Goal: Transaction & Acquisition: Download file/media

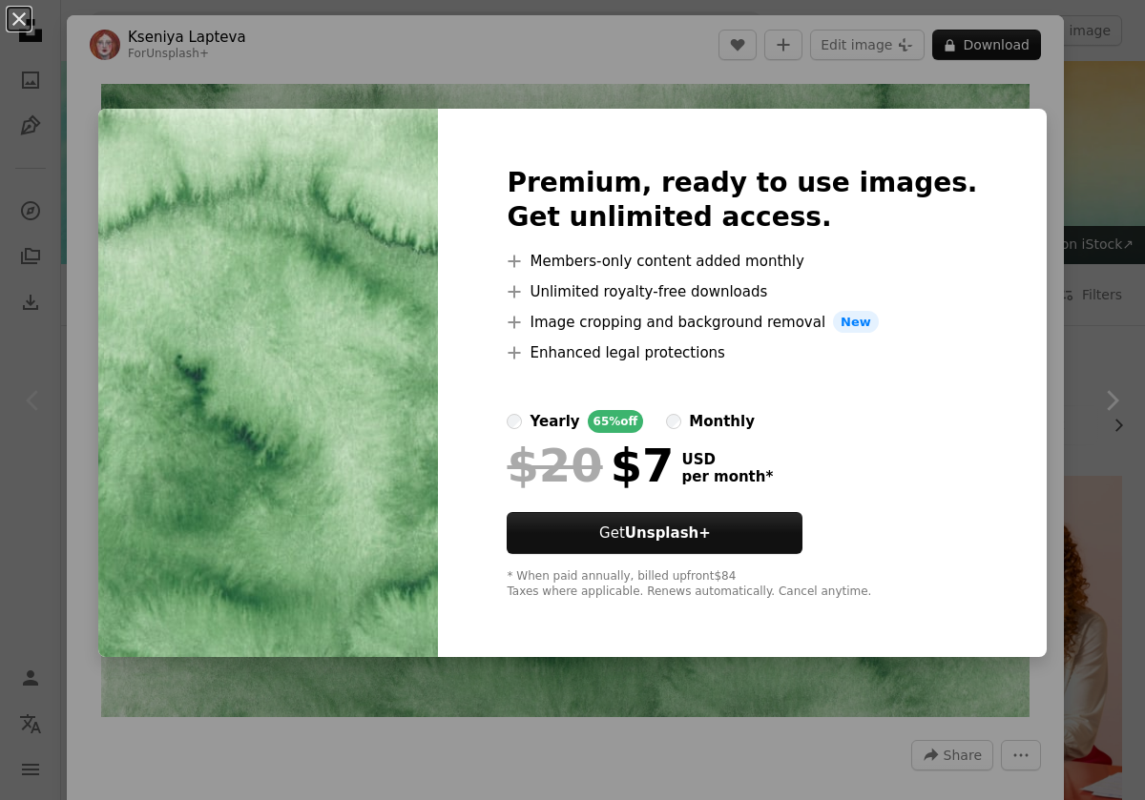
click at [1069, 156] on div "An X shape Premium, ready to use images. Get unlimited access. A plus sign Memb…" at bounding box center [572, 400] width 1145 height 800
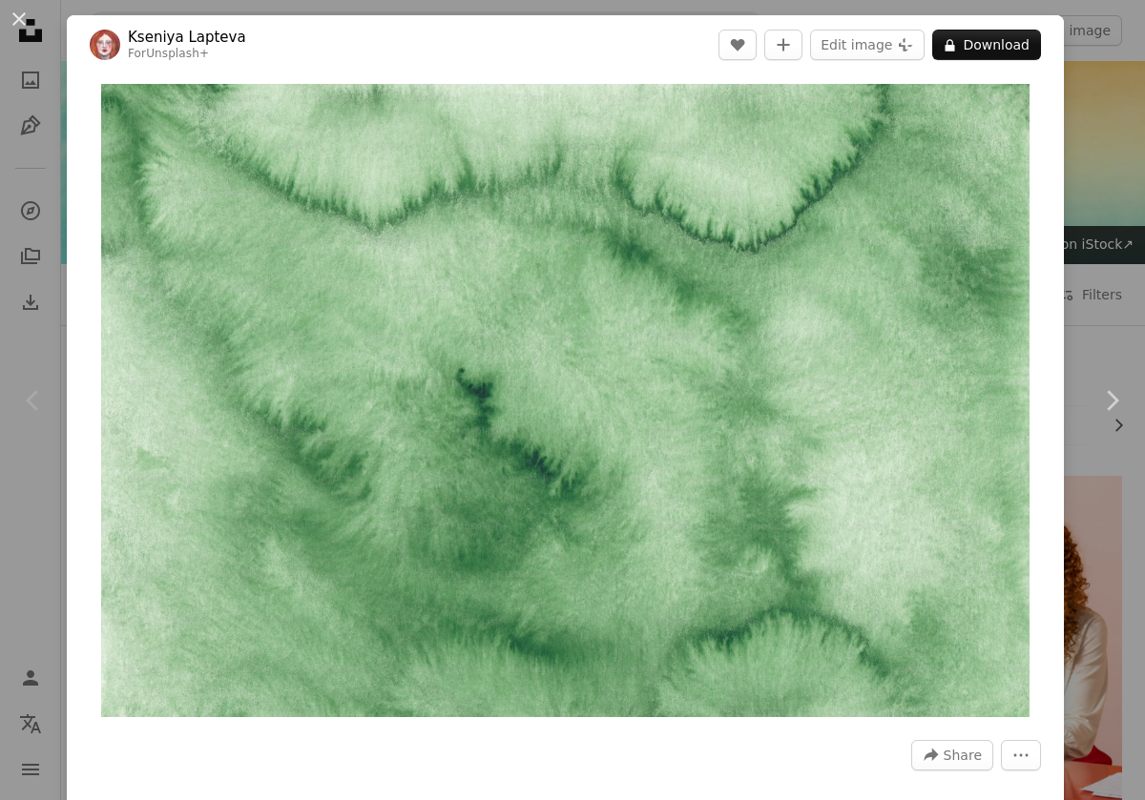
click at [1082, 162] on div "An X shape Chevron left Chevron right [PERSON_NAME] For Unsplash+ A heart A plu…" at bounding box center [572, 400] width 1145 height 800
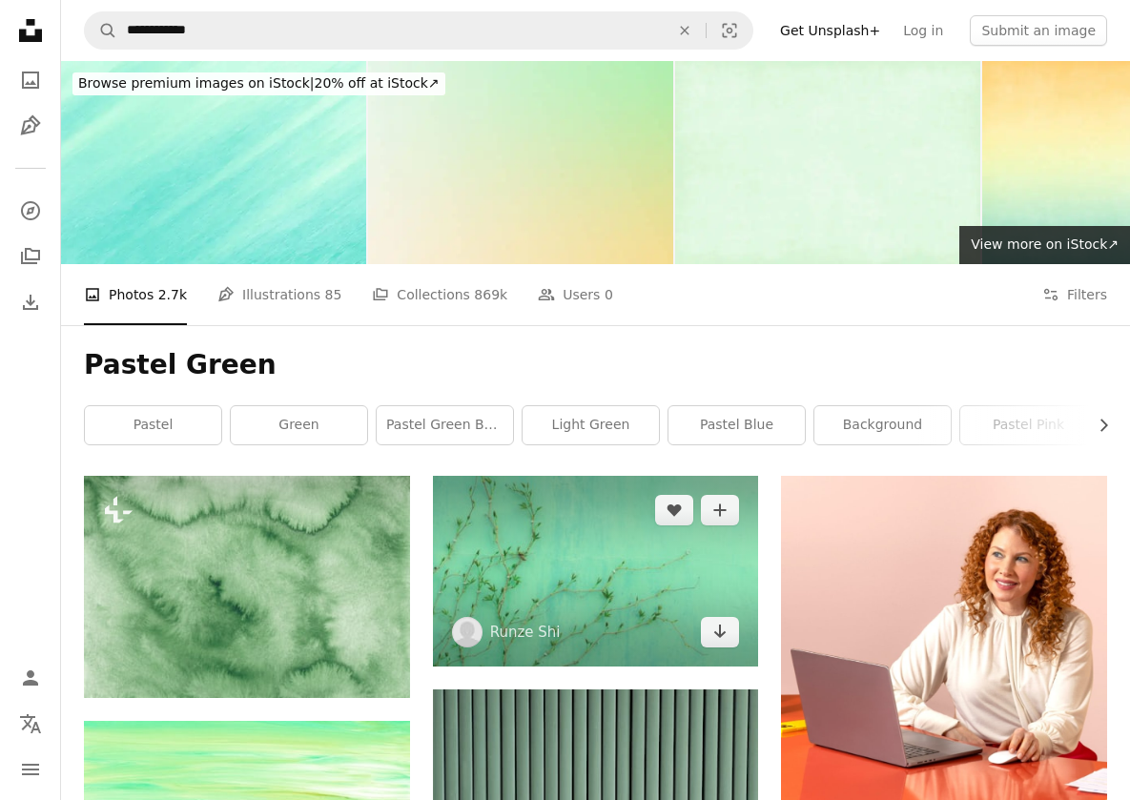
click at [595, 516] on img at bounding box center [596, 571] width 326 height 191
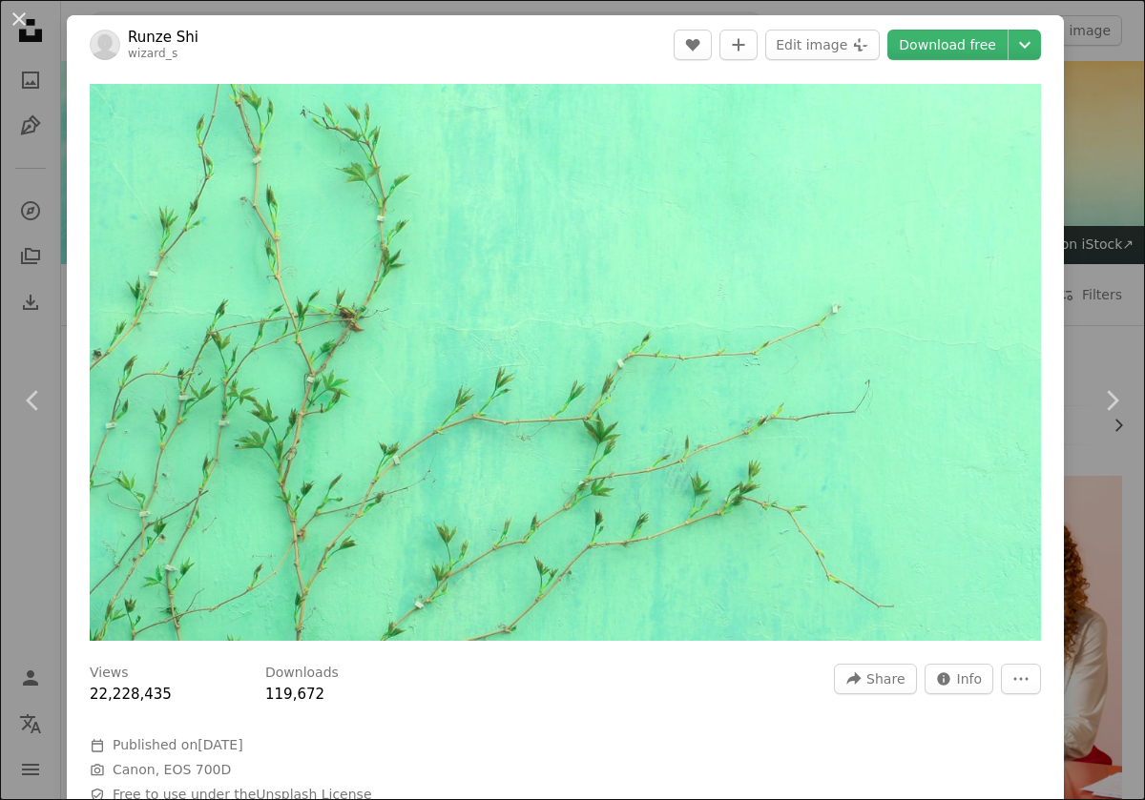
click at [1093, 191] on div "An X shape Chevron left Chevron right Runze Shi wizard_s A heart A plus sign Ed…" at bounding box center [572, 400] width 1145 height 800
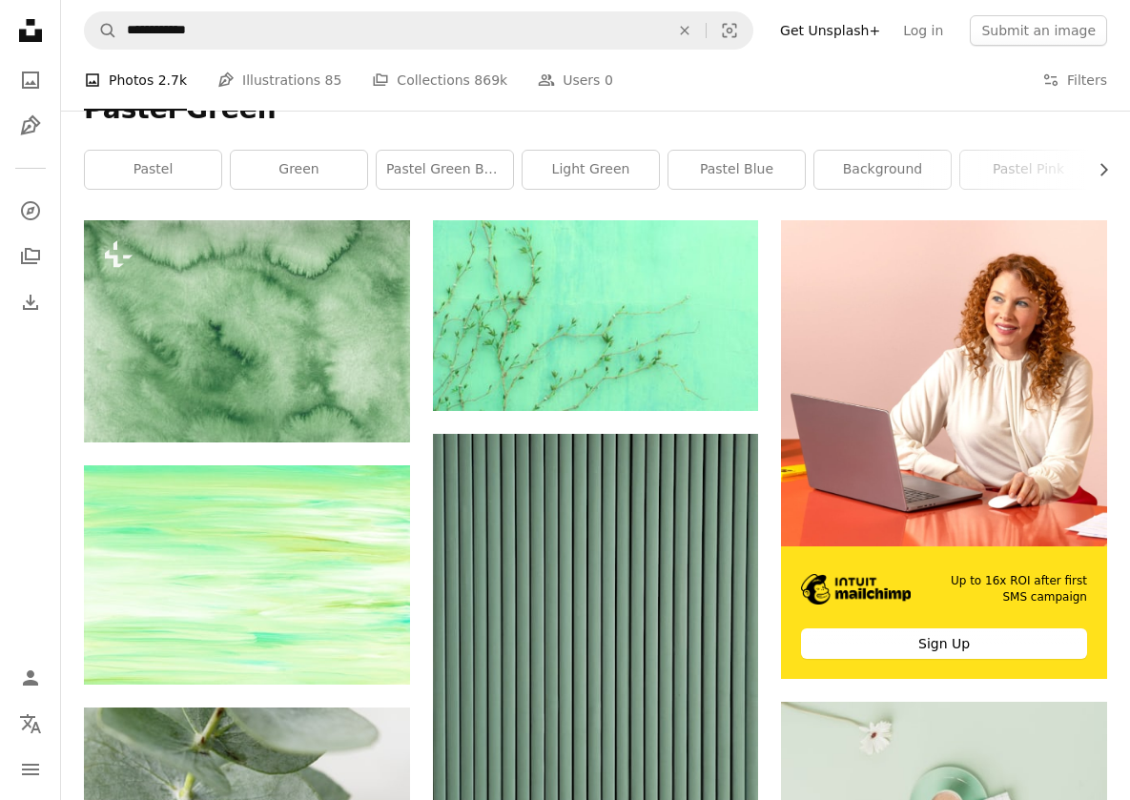
scroll to position [362, 0]
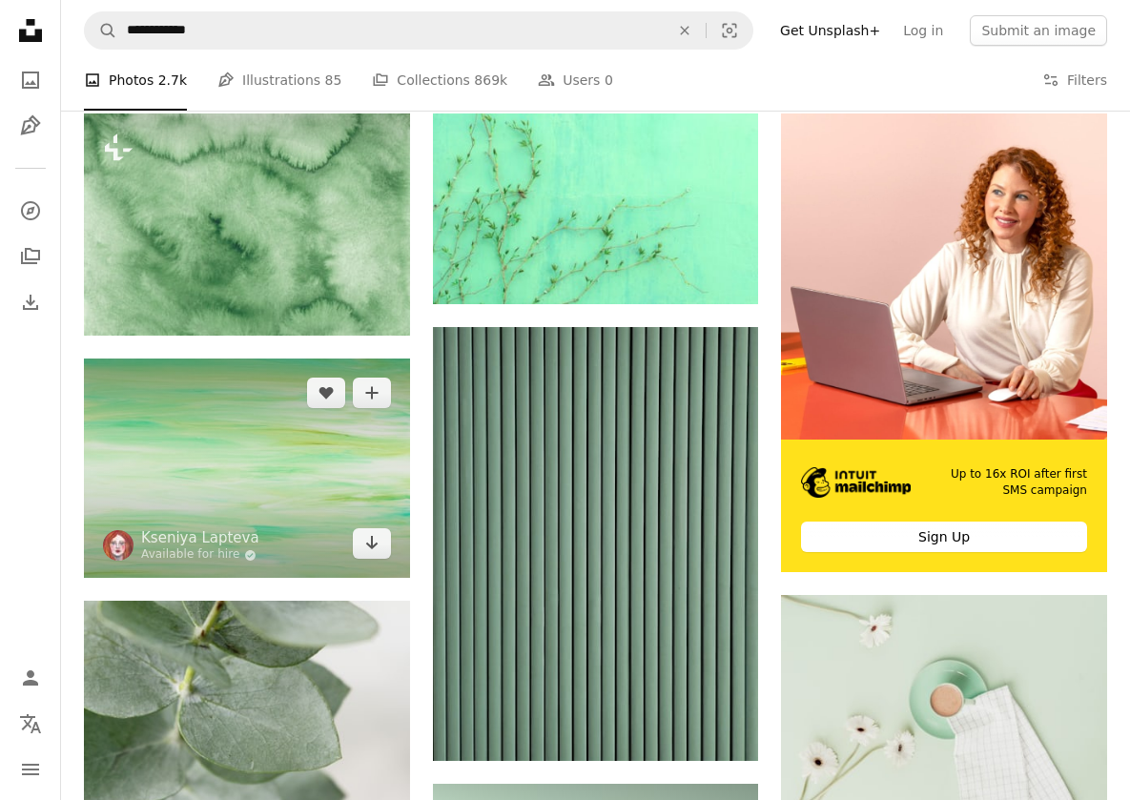
click at [299, 461] on img at bounding box center [247, 468] width 326 height 219
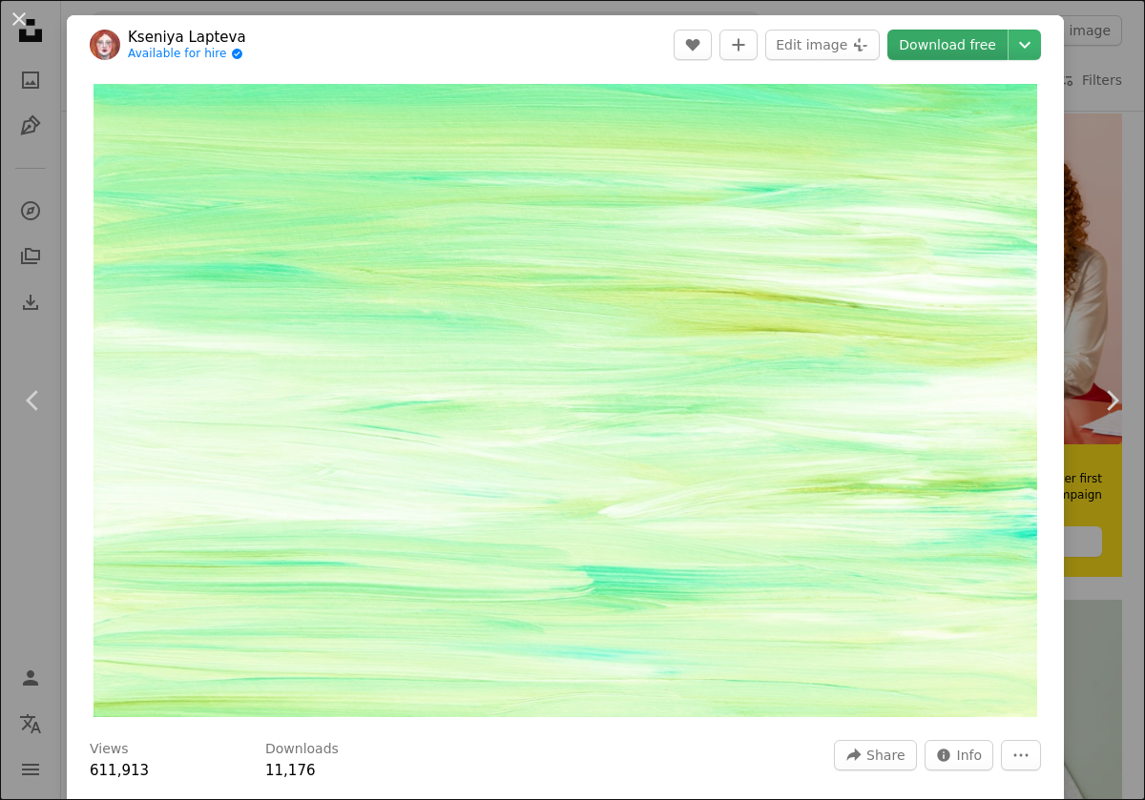
click at [924, 49] on link "Download free" at bounding box center [947, 45] width 120 height 31
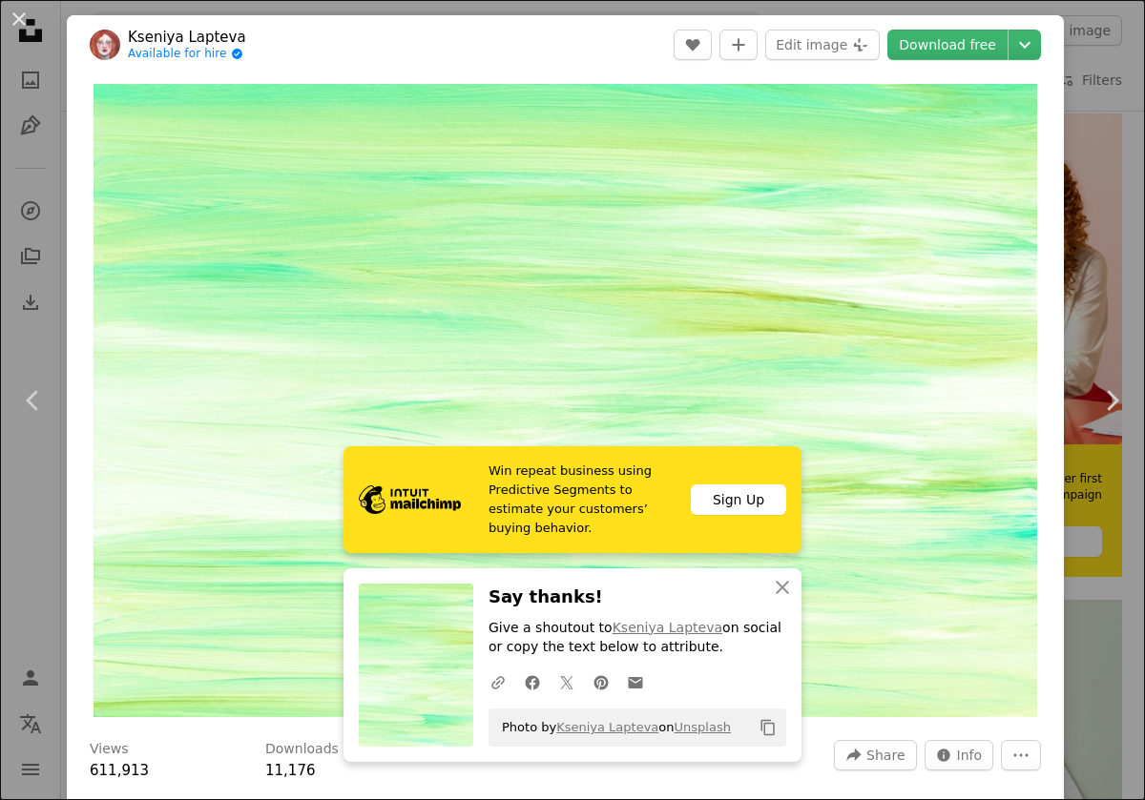
click at [44, 95] on div "An X shape Chevron left Chevron right Win repeat business using Predictive Segm…" at bounding box center [572, 400] width 1145 height 800
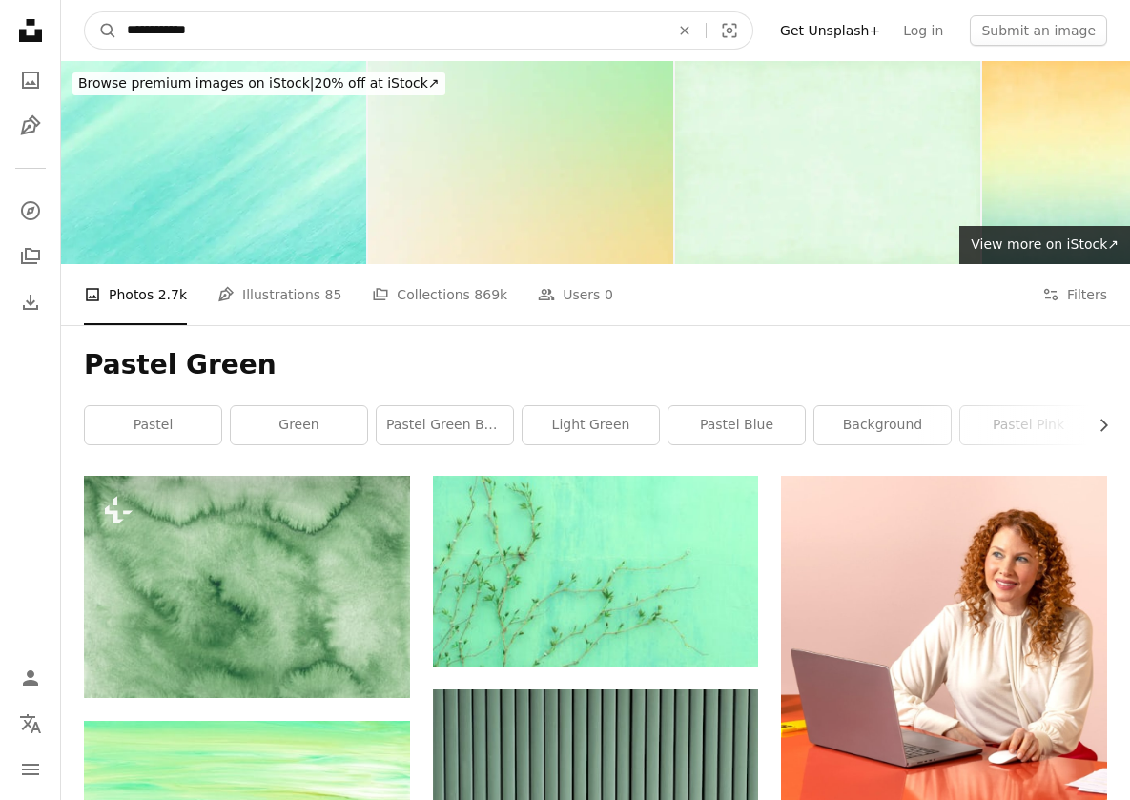
click at [258, 40] on input "**********" at bounding box center [390, 30] width 547 height 36
type input "*"
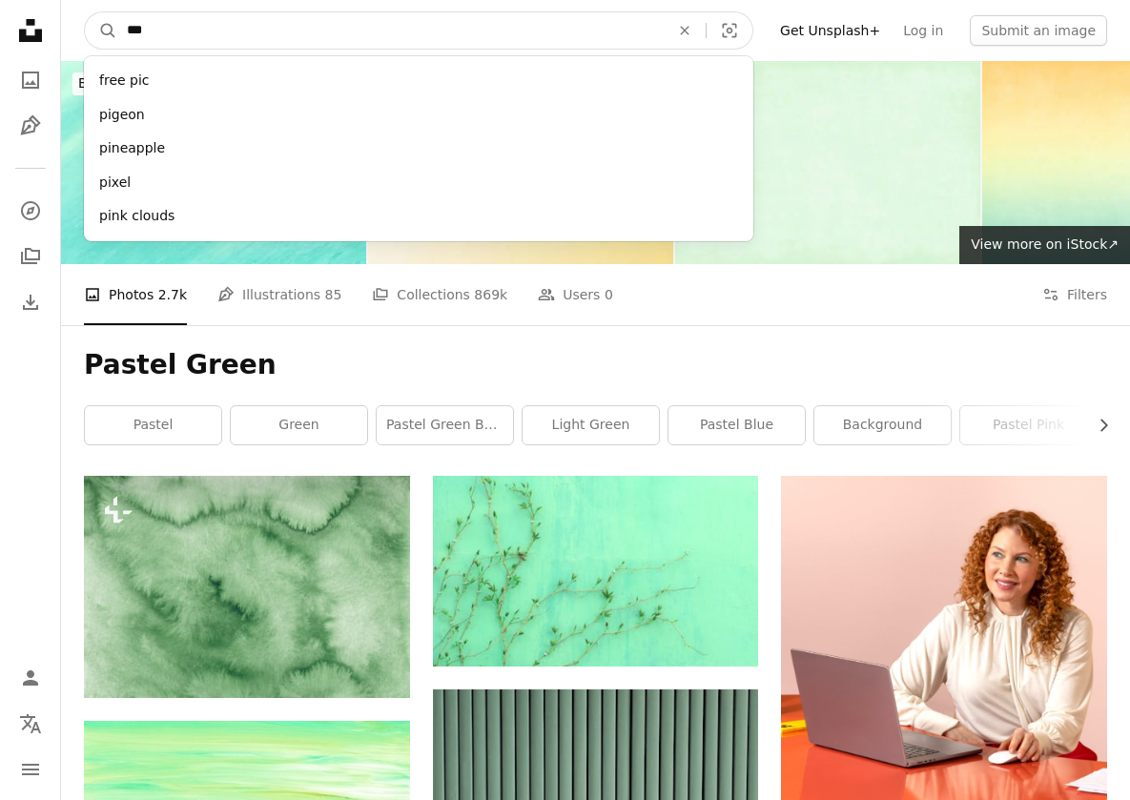
type input "****"
click button "A magnifying glass" at bounding box center [101, 30] width 32 height 36
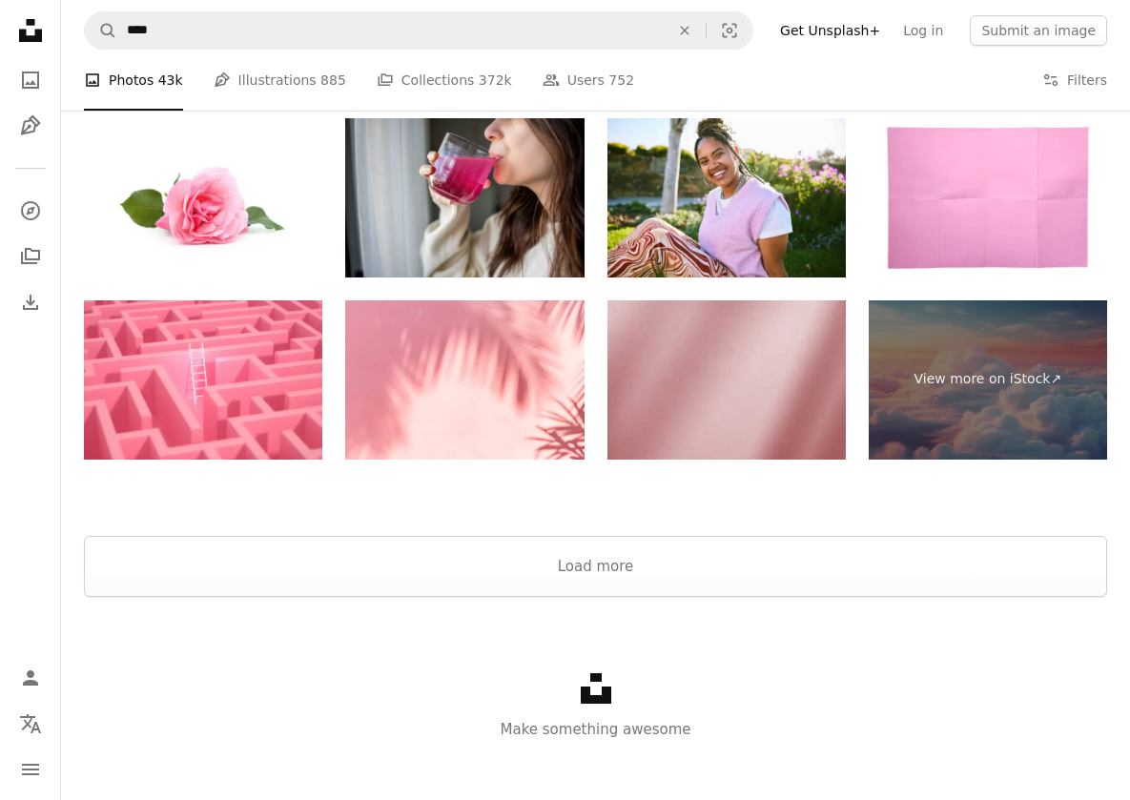
scroll to position [3416, 0]
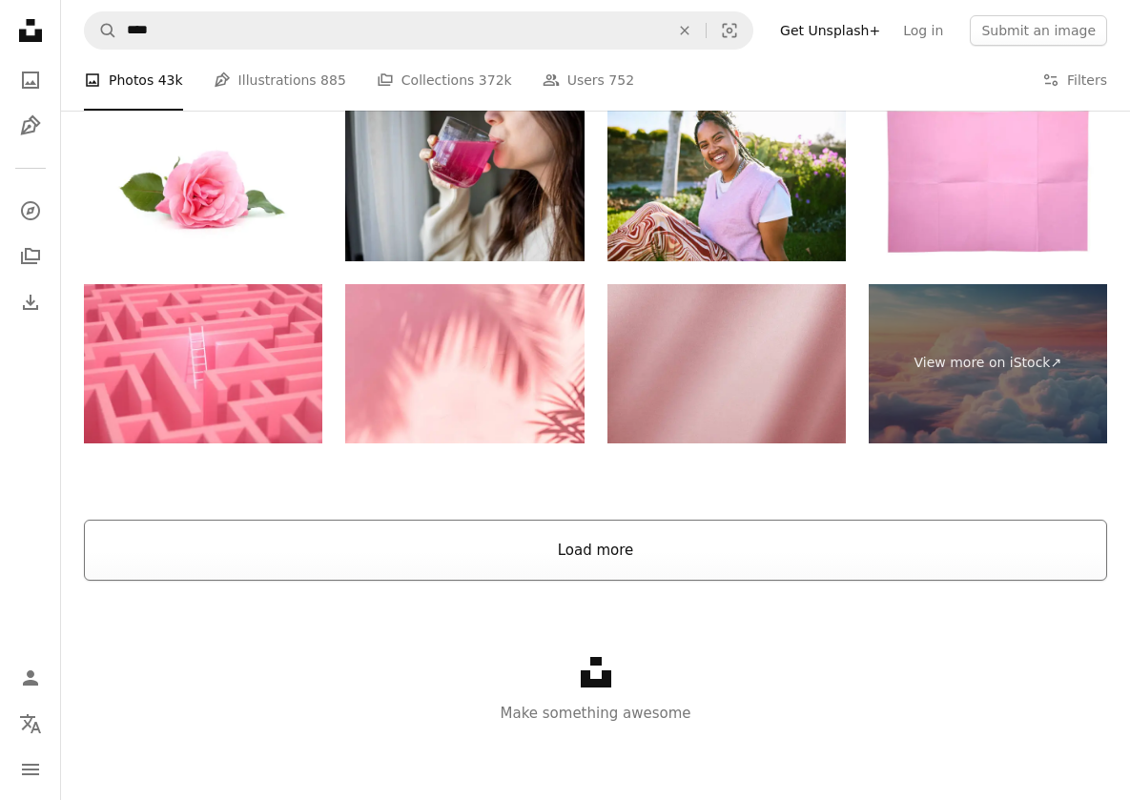
click at [480, 527] on button "Load more" at bounding box center [595, 550] width 1023 height 61
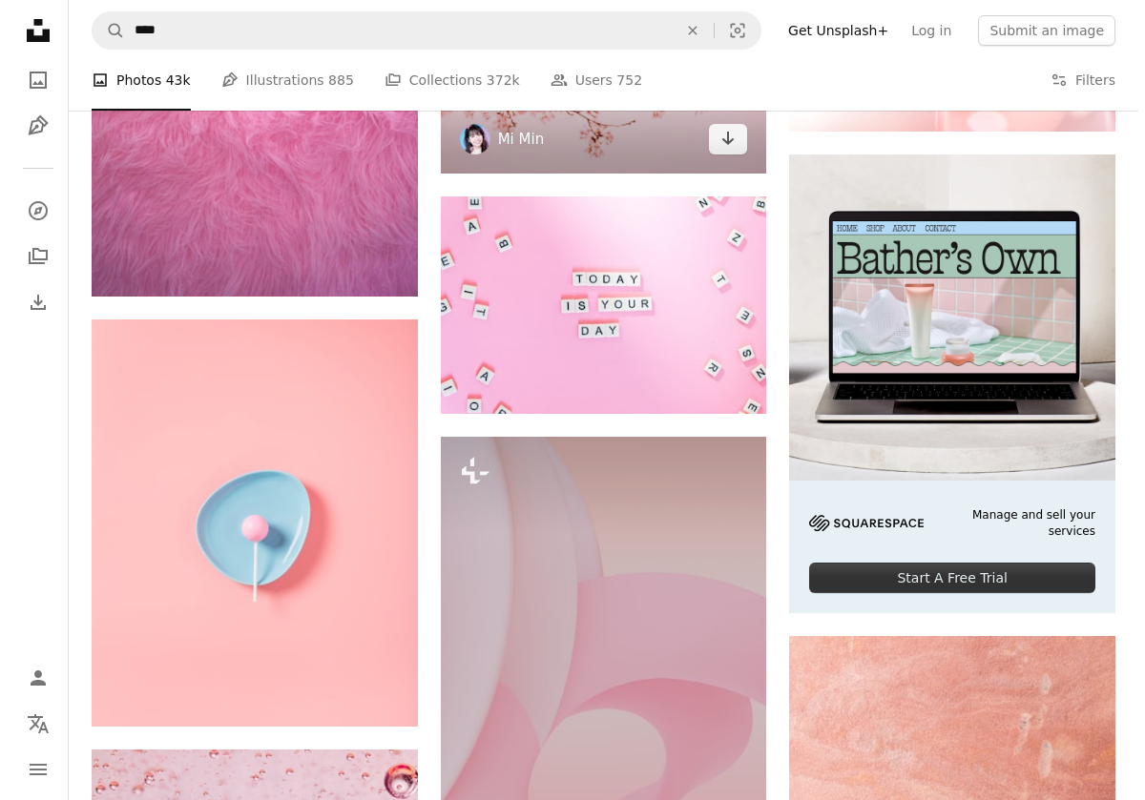
scroll to position [6409, 0]
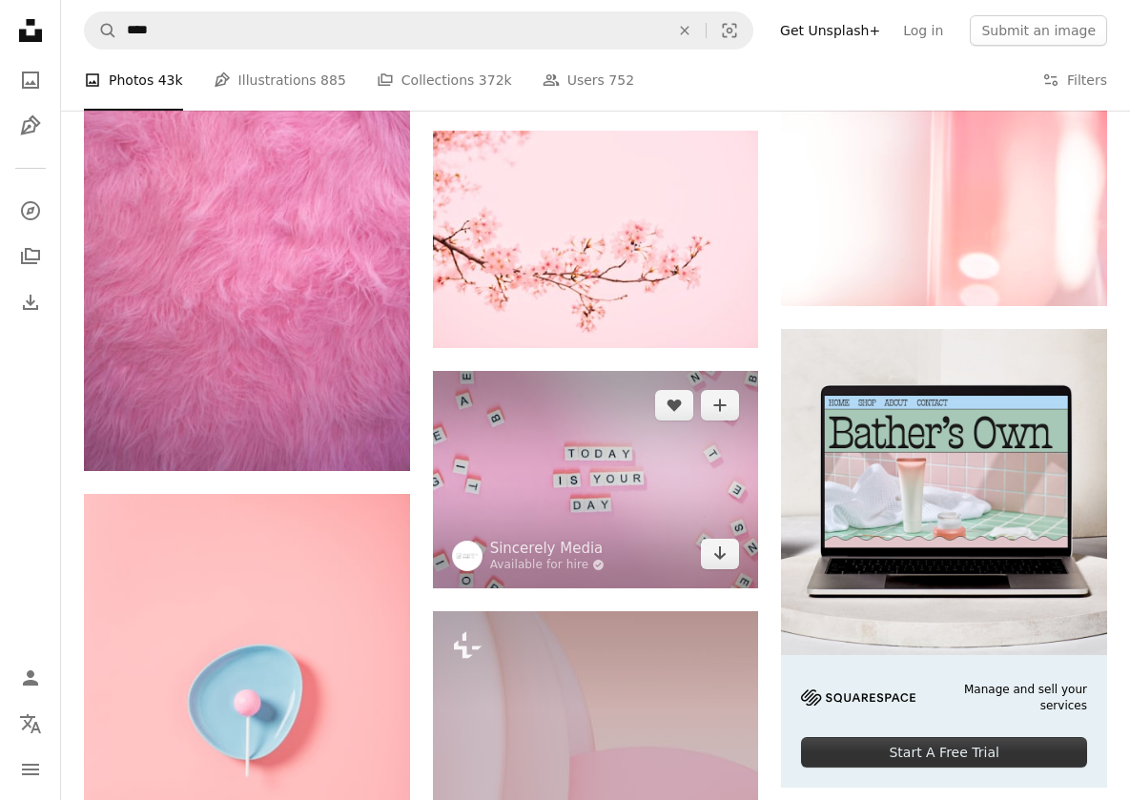
click at [606, 480] on img at bounding box center [596, 479] width 326 height 217
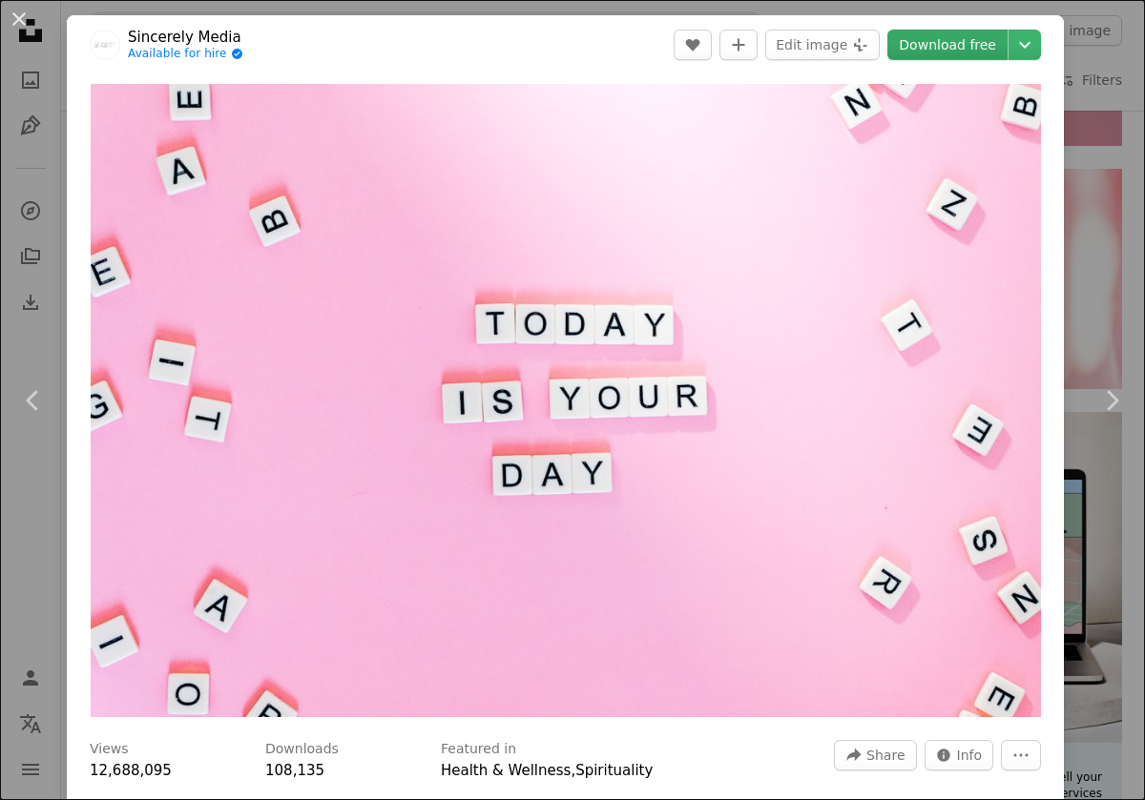
click at [921, 51] on link "Download free" at bounding box center [947, 45] width 120 height 31
